Goal: Transaction & Acquisition: Download file/media

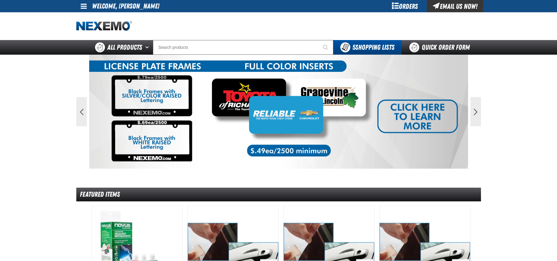
click at [406, 7] on div "Orders" at bounding box center [405, 6] width 44 height 12
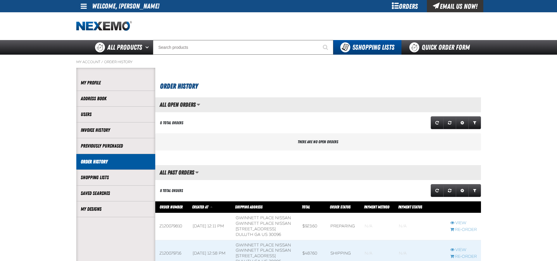
scroll to position [0, 0]
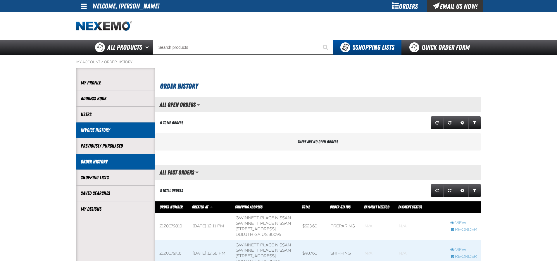
click at [109, 128] on link "Invoice History" at bounding box center [116, 130] width 70 height 7
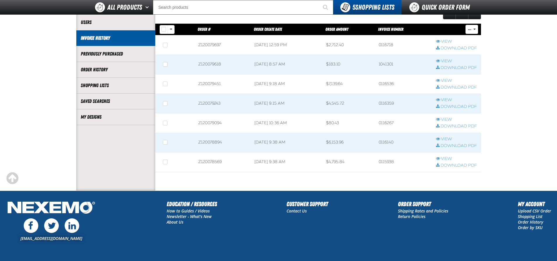
scroll to position [88, 0]
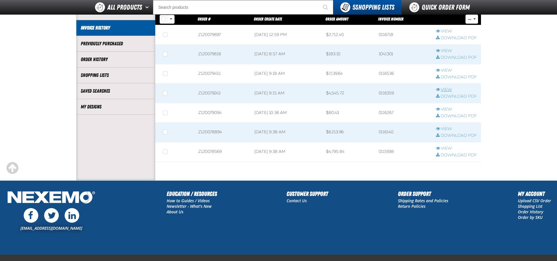
click at [448, 89] on link "View" at bounding box center [456, 90] width 41 height 6
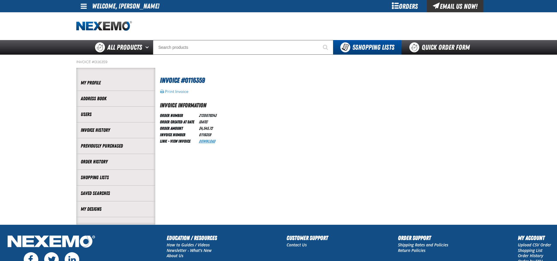
click at [205, 142] on link "Download" at bounding box center [207, 141] width 16 height 5
click at [204, 142] on link "Download" at bounding box center [207, 141] width 16 height 5
